Goal: Task Accomplishment & Management: Use online tool/utility

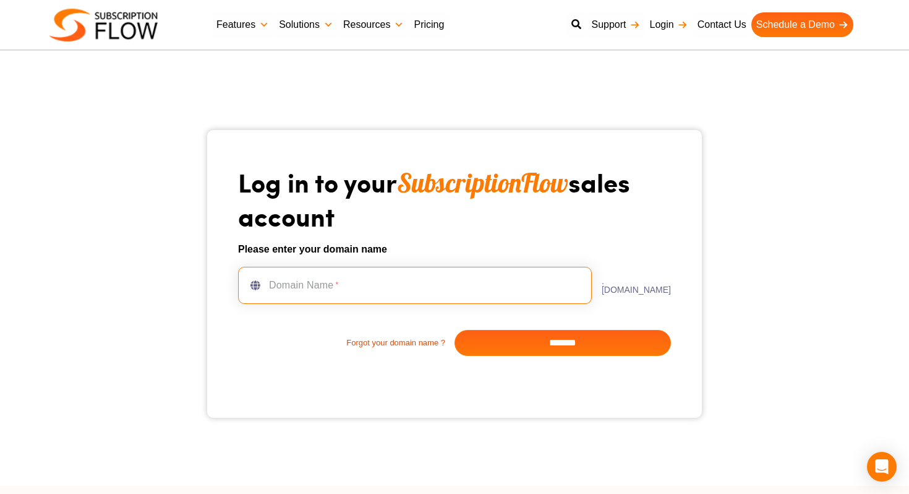
click at [363, 280] on input "text" at bounding box center [415, 285] width 354 height 37
type input "**********"
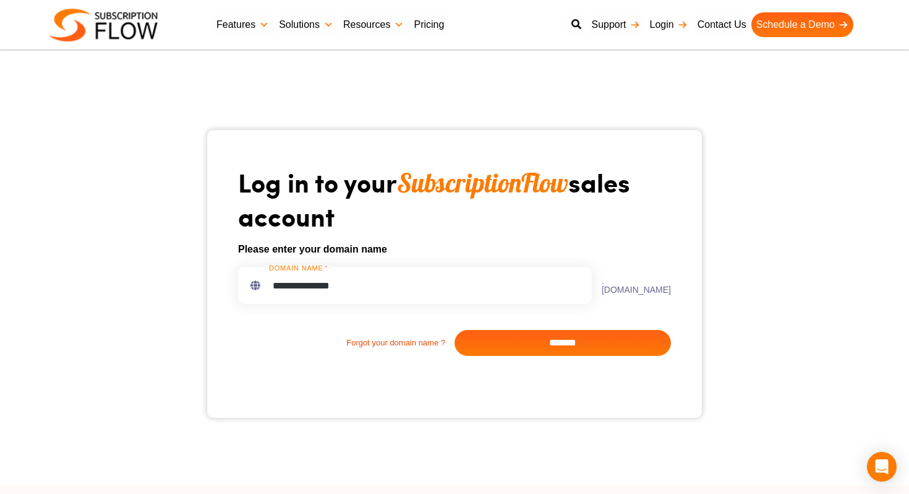
click at [569, 342] on input "*******" at bounding box center [563, 343] width 217 height 26
